Goal: Information Seeking & Learning: Learn about a topic

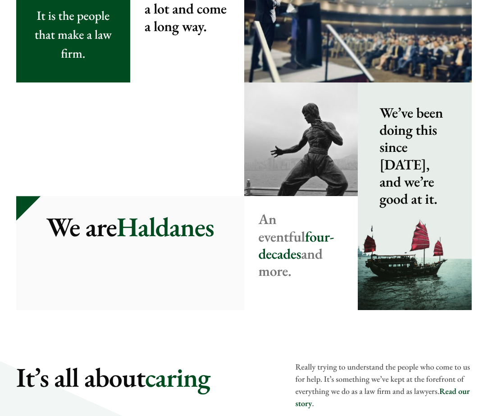
scroll to position [991, 0]
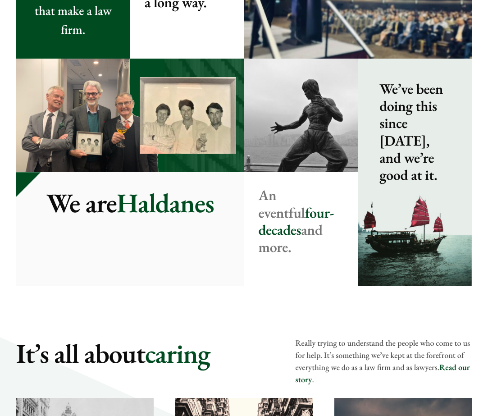
click at [178, 119] on img at bounding box center [130, 116] width 228 height 114
click at [403, 116] on strong "We’ve been doing this since 1975, and we’re good at it." at bounding box center [410, 131] width 63 height 105
click at [135, 204] on p "We are Haldanes" at bounding box center [130, 202] width 199 height 32
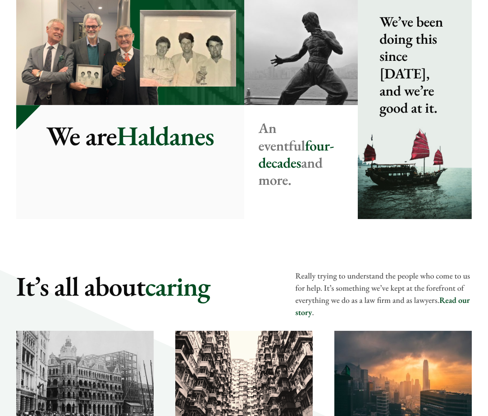
scroll to position [1081, 0]
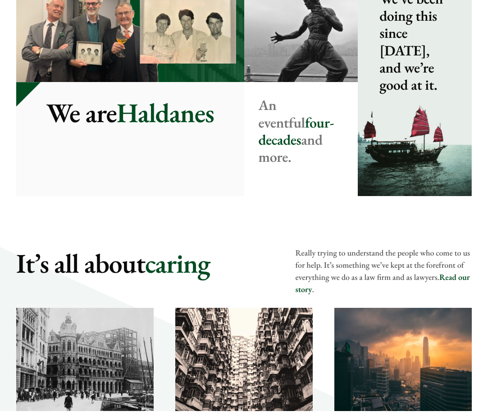
drag, startPoint x: 153, startPoint y: 106, endPoint x: 283, endPoint y: 134, distance: 132.6
click at [154, 106] on p "We are Haldanes" at bounding box center [130, 112] width 199 height 32
click at [371, 146] on span at bounding box center [415, 82] width 114 height 228
click at [303, 133] on strong "An eventful four-decades and more." at bounding box center [296, 130] width 76 height 71
click at [390, 131] on span at bounding box center [415, 82] width 114 height 228
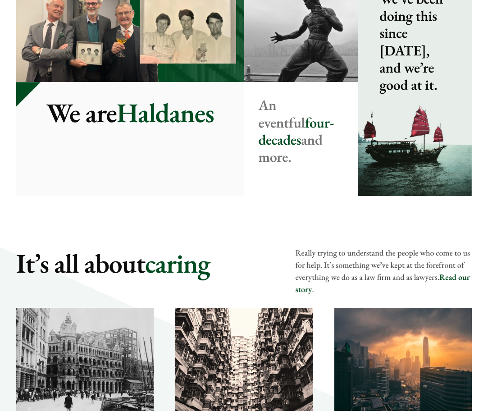
click at [383, 53] on strong "We’ve been doing this since 1975, and we’re good at it." at bounding box center [410, 41] width 63 height 105
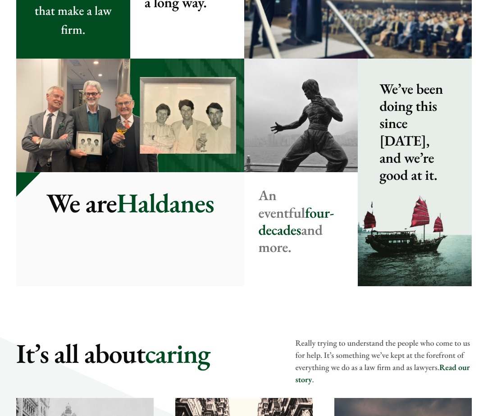
click at [30, 73] on img at bounding box center [130, 116] width 228 height 114
click at [37, 21] on p "It is the people that make a law firm." at bounding box center [73, 10] width 85 height 57
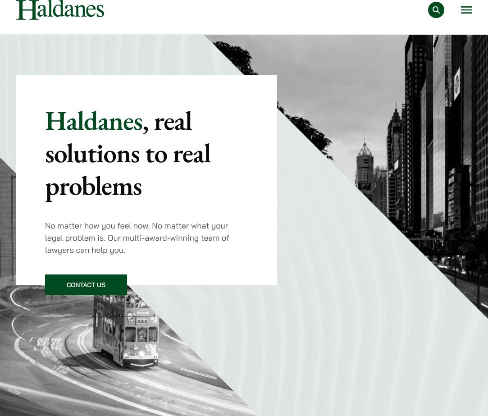
scroll to position [0, 0]
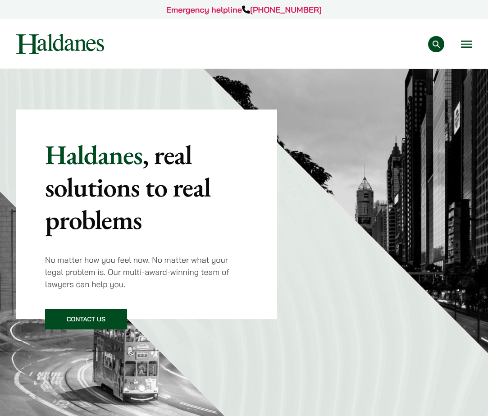
click at [466, 48] on button "Open menu" at bounding box center [466, 44] width 11 height 7
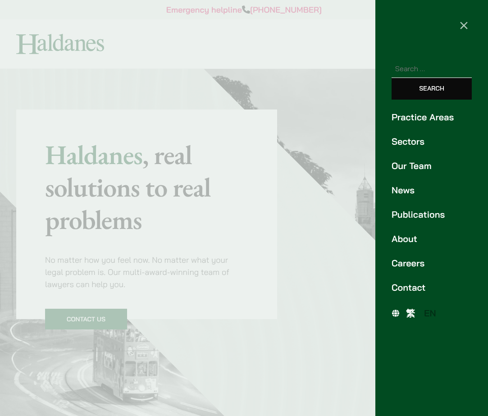
click at [412, 164] on link "Our Team" at bounding box center [431, 166] width 80 height 14
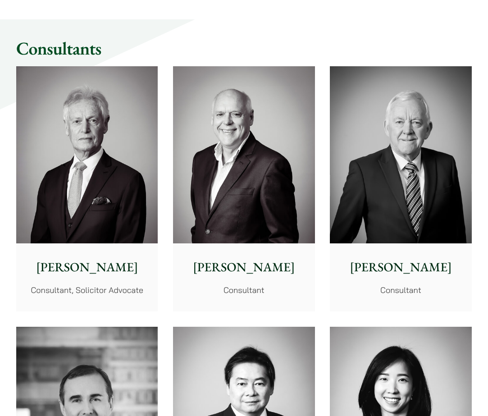
scroll to position [3782, 0]
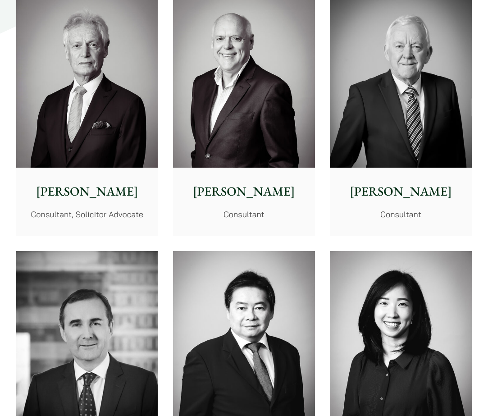
click at [415, 131] on img at bounding box center [400, 79] width 141 height 177
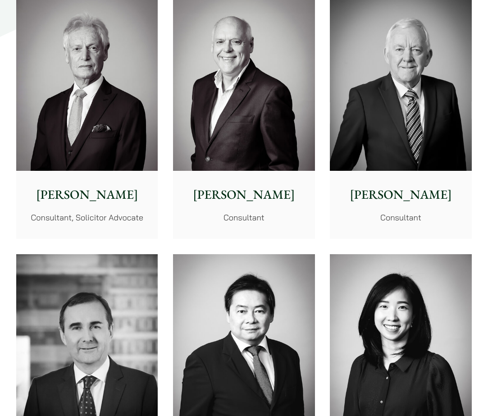
scroll to position [3881, 0]
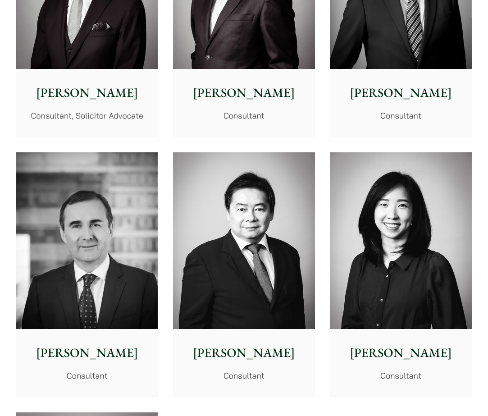
click at [227, 100] on p "Stephen Terry" at bounding box center [243, 92] width 127 height 19
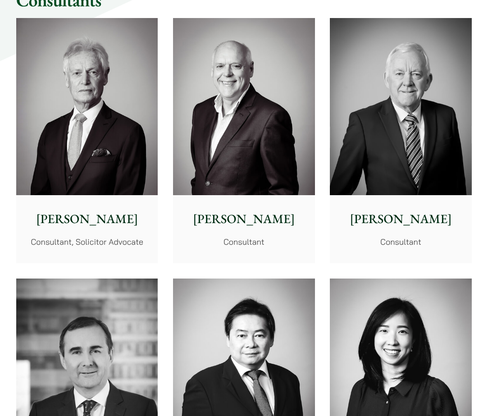
scroll to position [3754, 0]
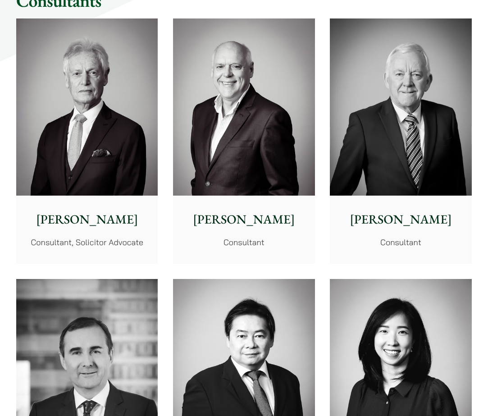
click at [87, 110] on img at bounding box center [86, 106] width 141 height 177
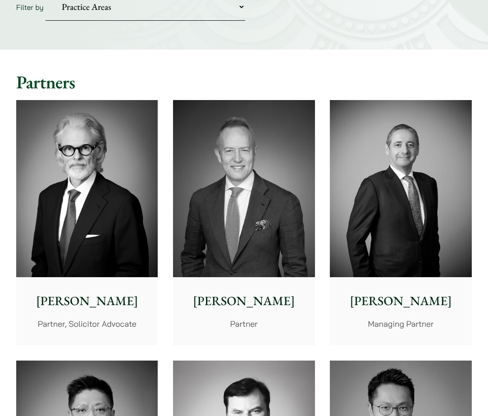
scroll to position [161, 0]
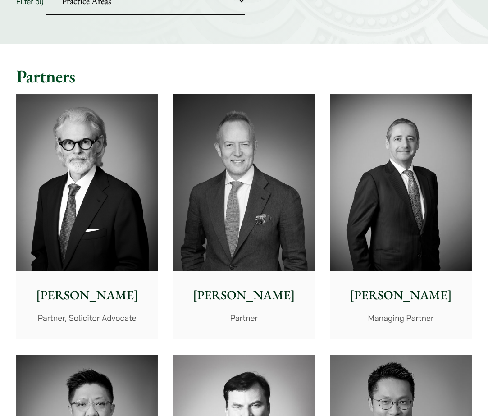
click at [82, 166] on img at bounding box center [86, 182] width 141 height 177
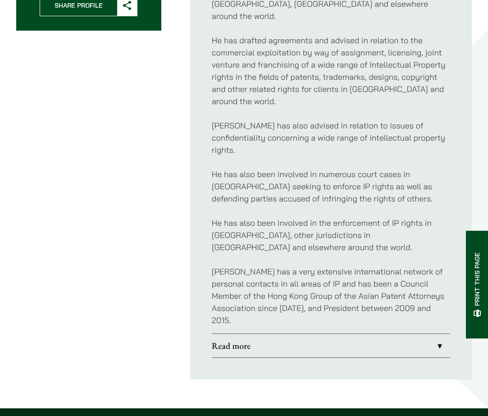
scroll to position [495, 0]
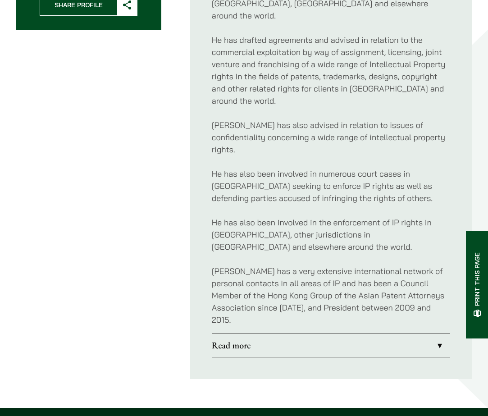
click at [438, 333] on link "Read more" at bounding box center [331, 344] width 238 height 23
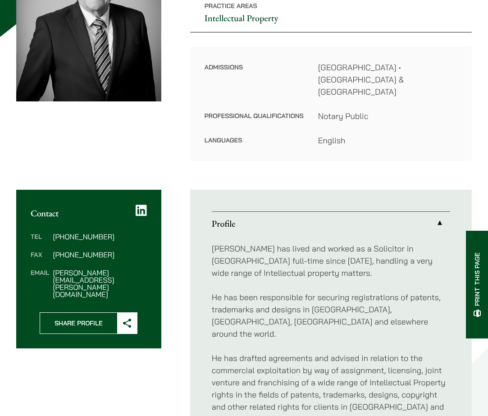
scroll to position [163, 0]
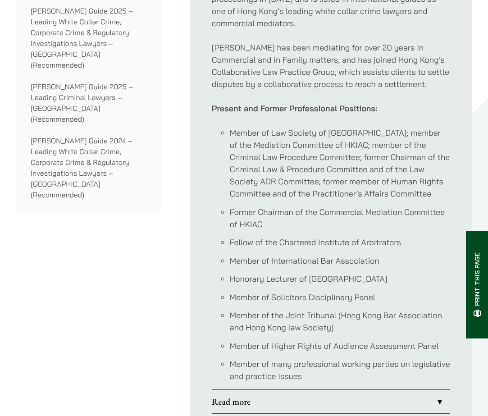
scroll to position [901, 0]
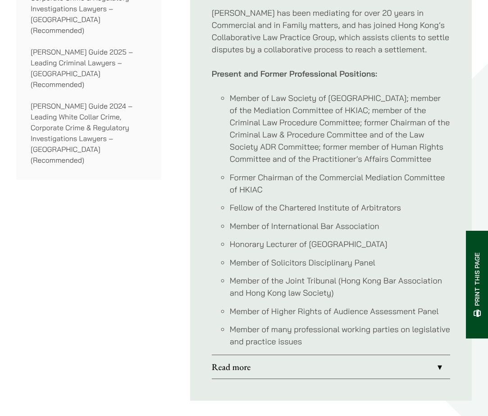
click at [439, 355] on link "Read more" at bounding box center [331, 366] width 238 height 23
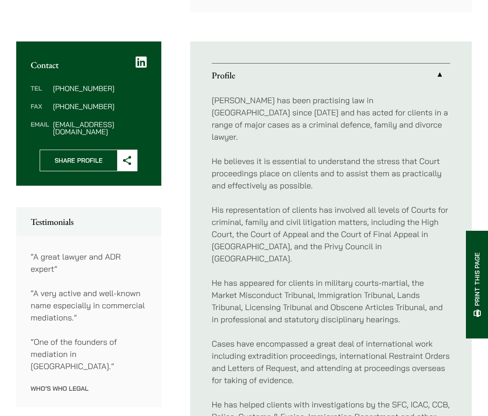
scroll to position [405, 0]
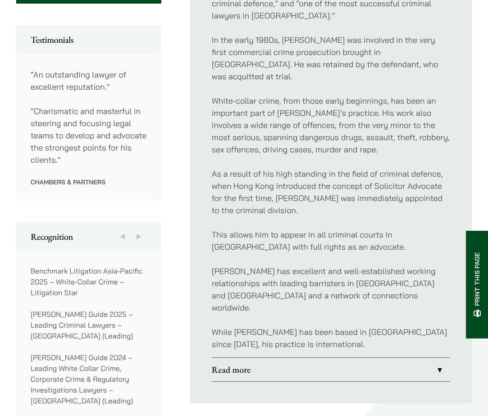
scroll to position [540, 0]
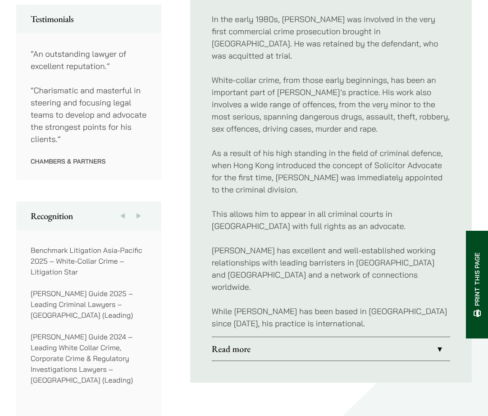
click at [440, 337] on link "Read more" at bounding box center [331, 348] width 238 height 23
